Goal: Task Accomplishment & Management: Manage account settings

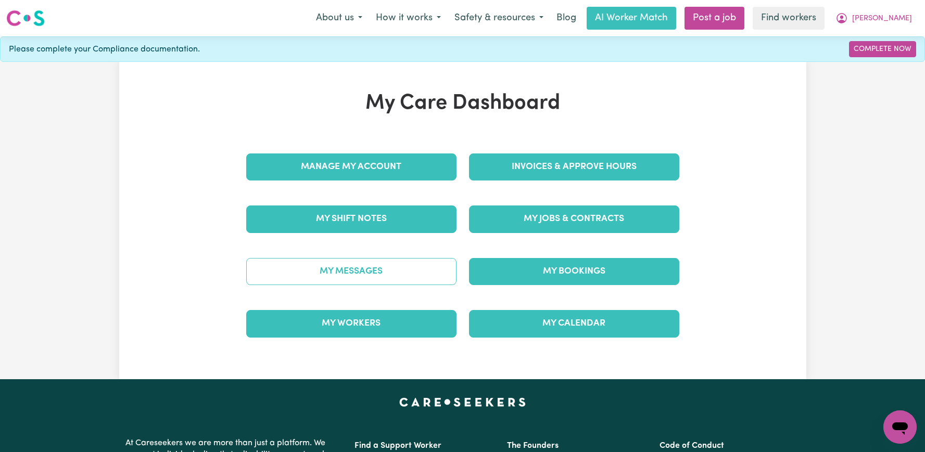
click at [391, 274] on link "My Messages" at bounding box center [351, 271] width 210 height 27
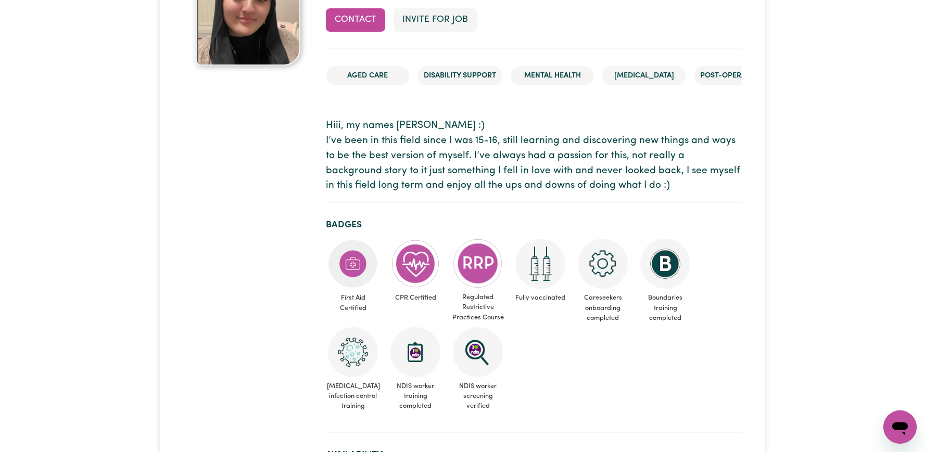
scroll to position [108, 0]
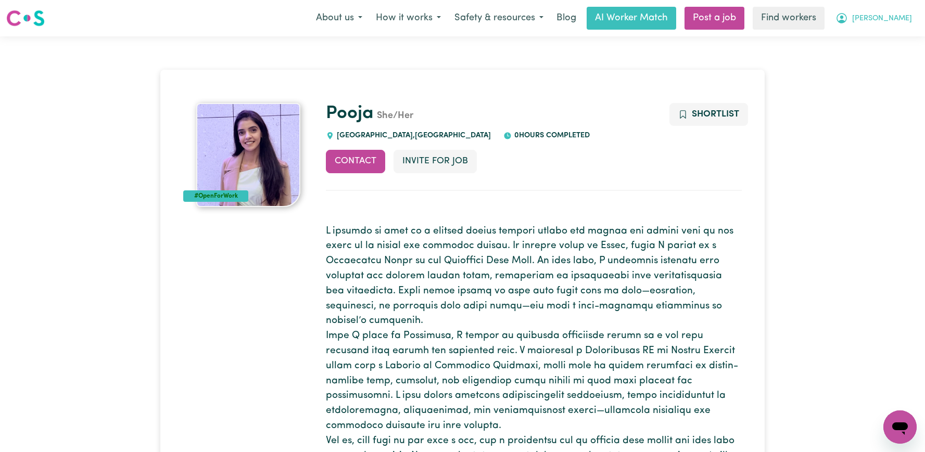
click at [895, 21] on button "[PERSON_NAME]" at bounding box center [874, 18] width 90 height 22
click at [881, 59] on link "Logout" at bounding box center [877, 60] width 82 height 20
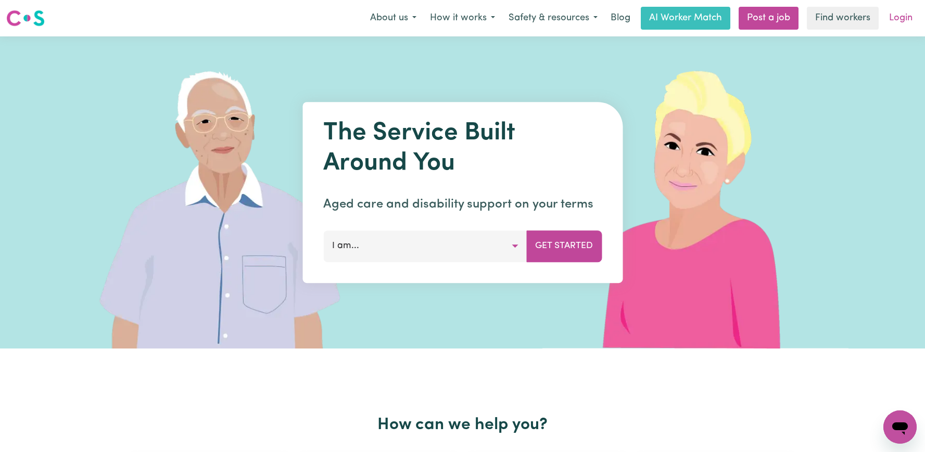
click at [900, 21] on link "Login" at bounding box center [901, 18] width 36 height 23
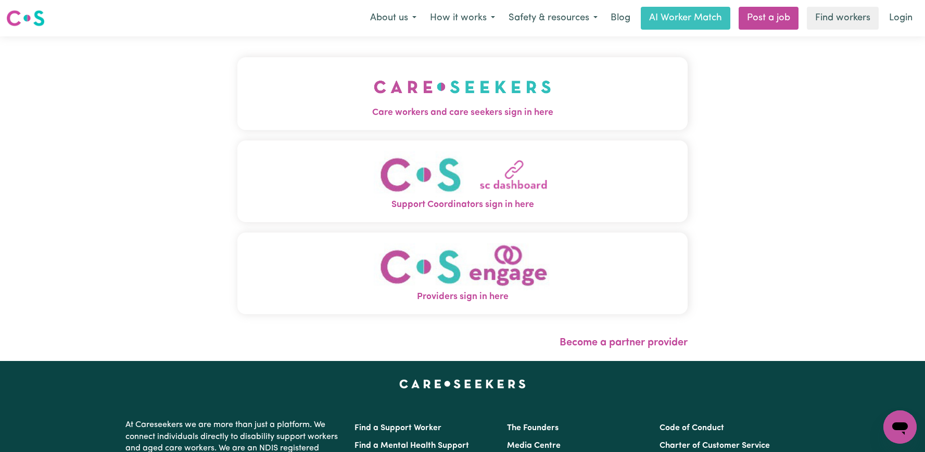
click at [443, 91] on img "Care workers and care seekers sign in here" at bounding box center [463, 87] width 178 height 39
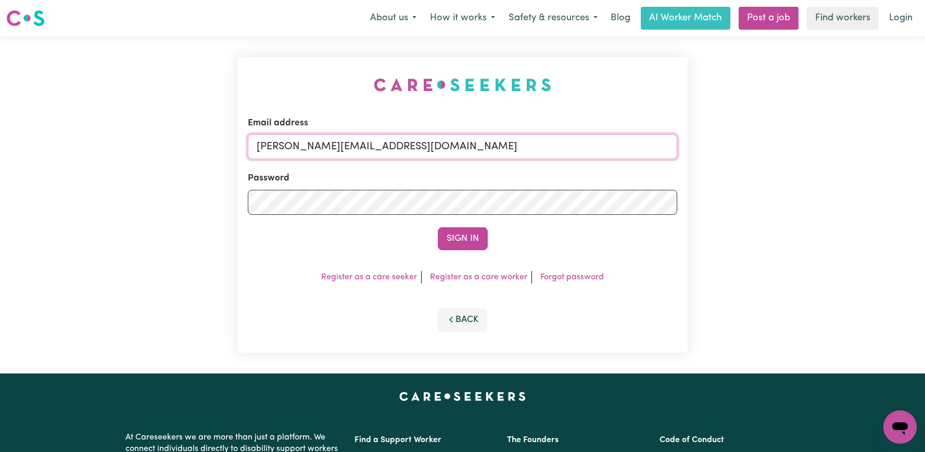
click at [537, 153] on input "annie@careseekers.com.au" at bounding box center [463, 146] width 430 height 25
drag, startPoint x: 584, startPoint y: 149, endPoint x: 312, endPoint y: 147, distance: 272.3
click at [312, 147] on input "superuser~AdrianaEspinozaPAWA@careseekers.com.au" at bounding box center [463, 146] width 430 height 25
type input "superuser~ClientCarltonCH@careseekers.com.au"
click at [438, 228] on button "Sign In" at bounding box center [463, 239] width 50 height 23
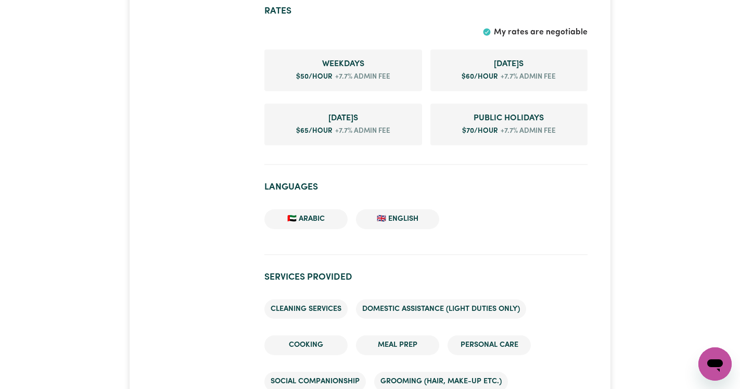
scroll to position [825, 0]
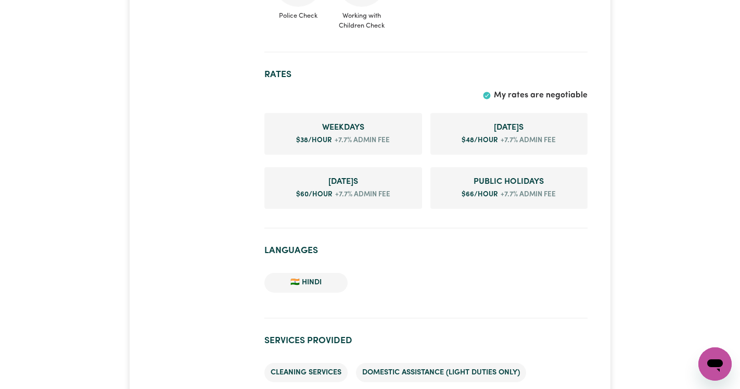
scroll to position [1047, 0]
